Goal: Task Accomplishment & Management: Manage account settings

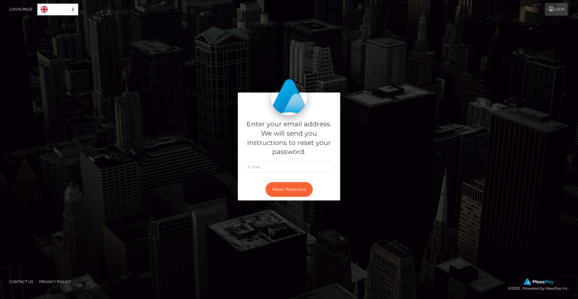
click at [256, 167] on input "text" at bounding box center [288, 166] width 93 height 11
type input "[EMAIL_ADDRESS][DOMAIN_NAME]"
click at [285, 192] on button "Reset Password" at bounding box center [289, 189] width 47 height 15
click at [265, 166] on input "text" at bounding box center [288, 166] width 93 height 11
type input "[EMAIL_ADDRESS][DOMAIN_NAME]"
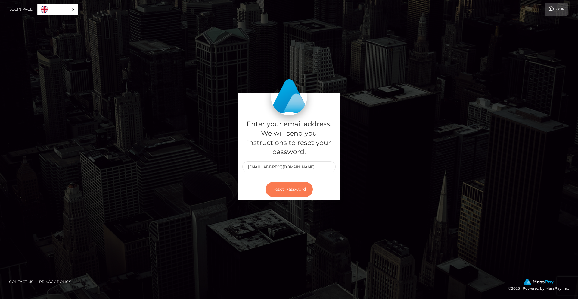
click at [280, 188] on button "Reset Password" at bounding box center [289, 189] width 47 height 15
